Goal: Transaction & Acquisition: Subscribe to service/newsletter

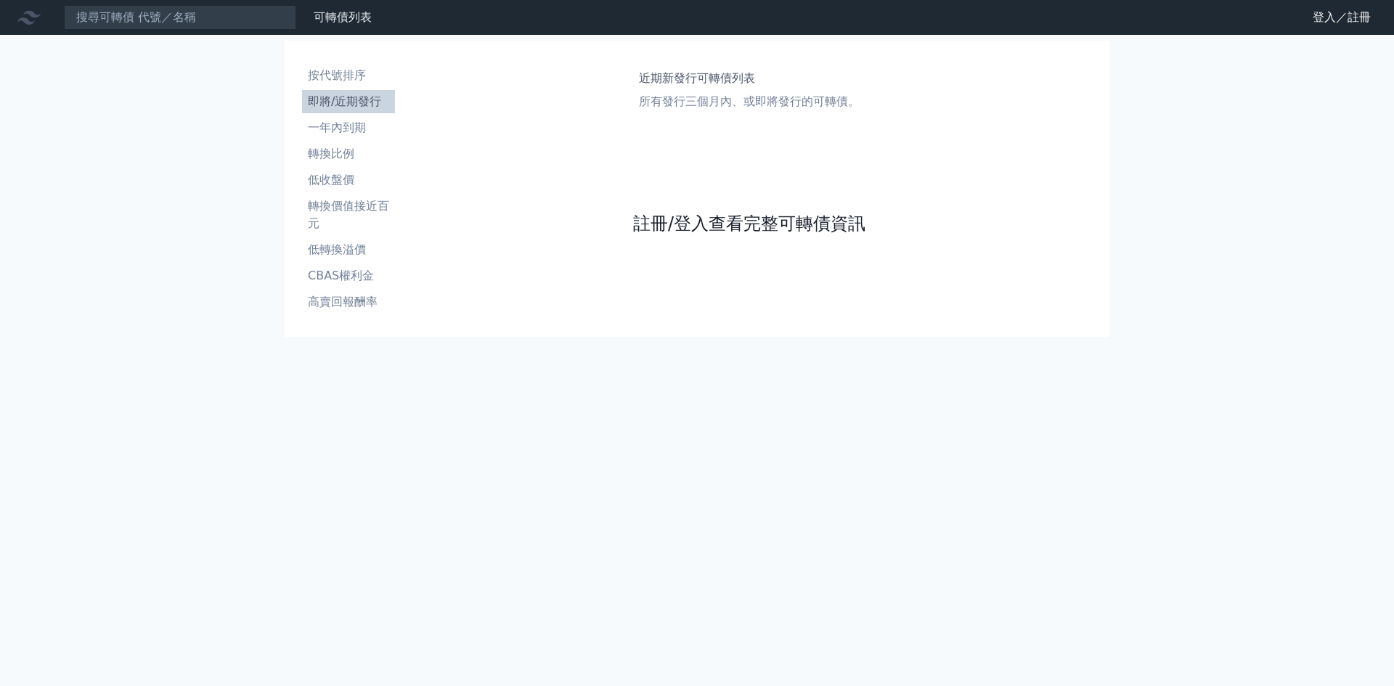
click at [728, 221] on link "註冊/登入查看完整可轉債資訊" at bounding box center [749, 223] width 232 height 23
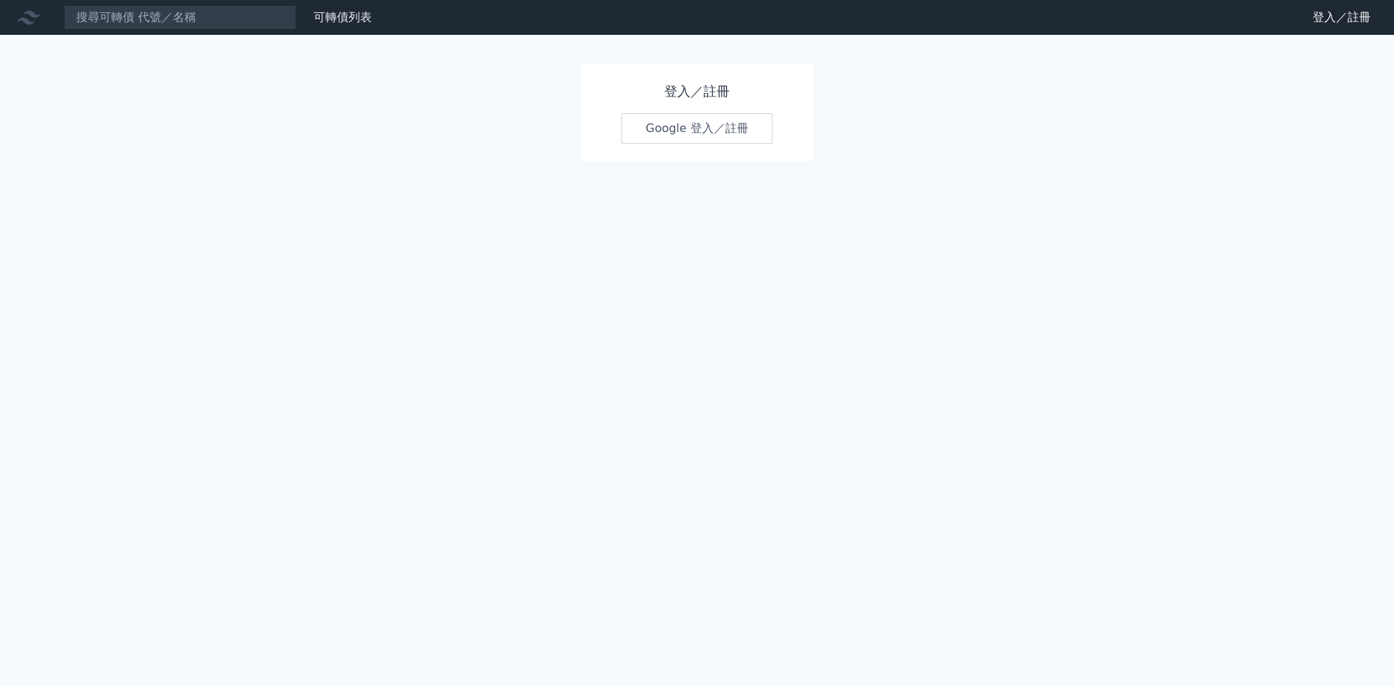
click at [714, 133] on link "Google 登入／註冊" at bounding box center [697, 128] width 151 height 30
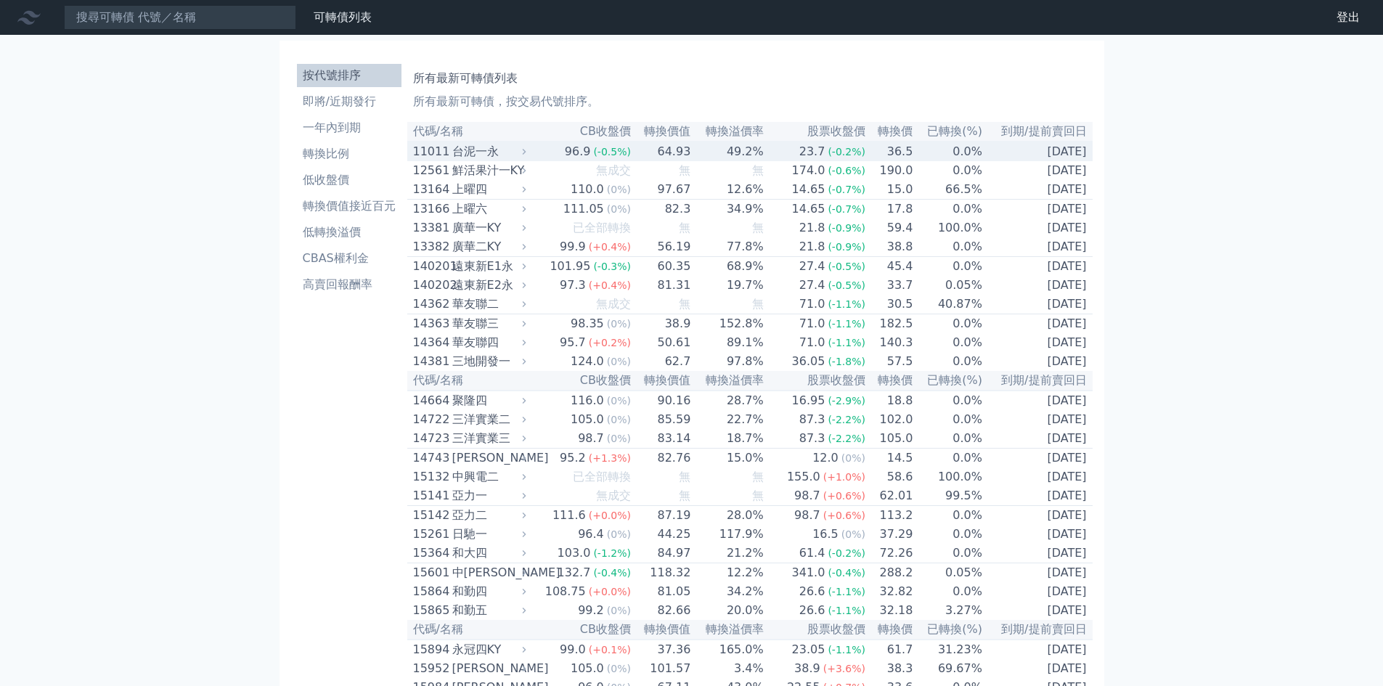
click at [674, 153] on td "64.93" at bounding box center [662, 152] width 60 height 20
